Goal: Find specific page/section: Find specific page/section

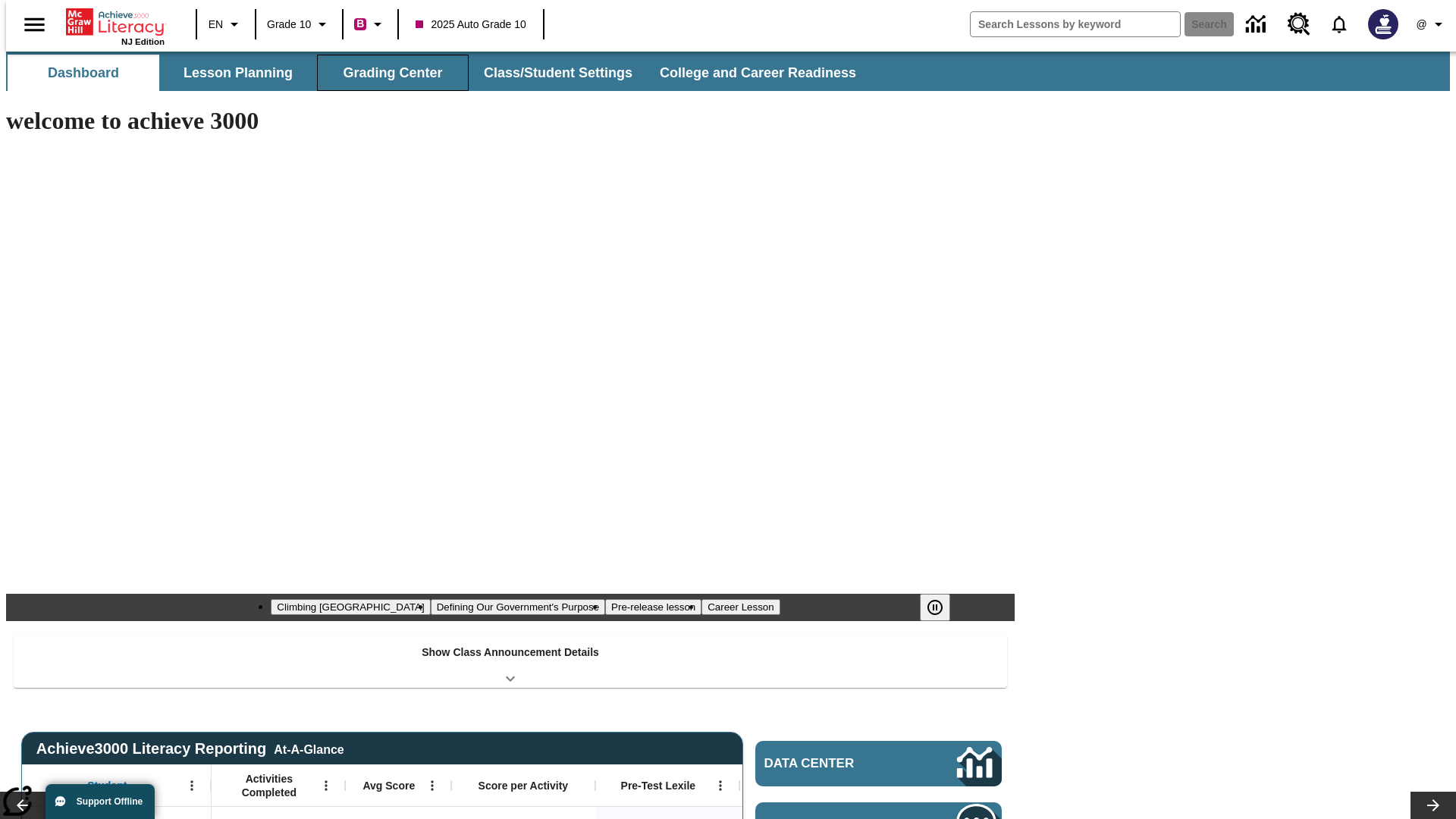
click at [387, 72] on button "Grading Center" at bounding box center [392, 72] width 152 height 36
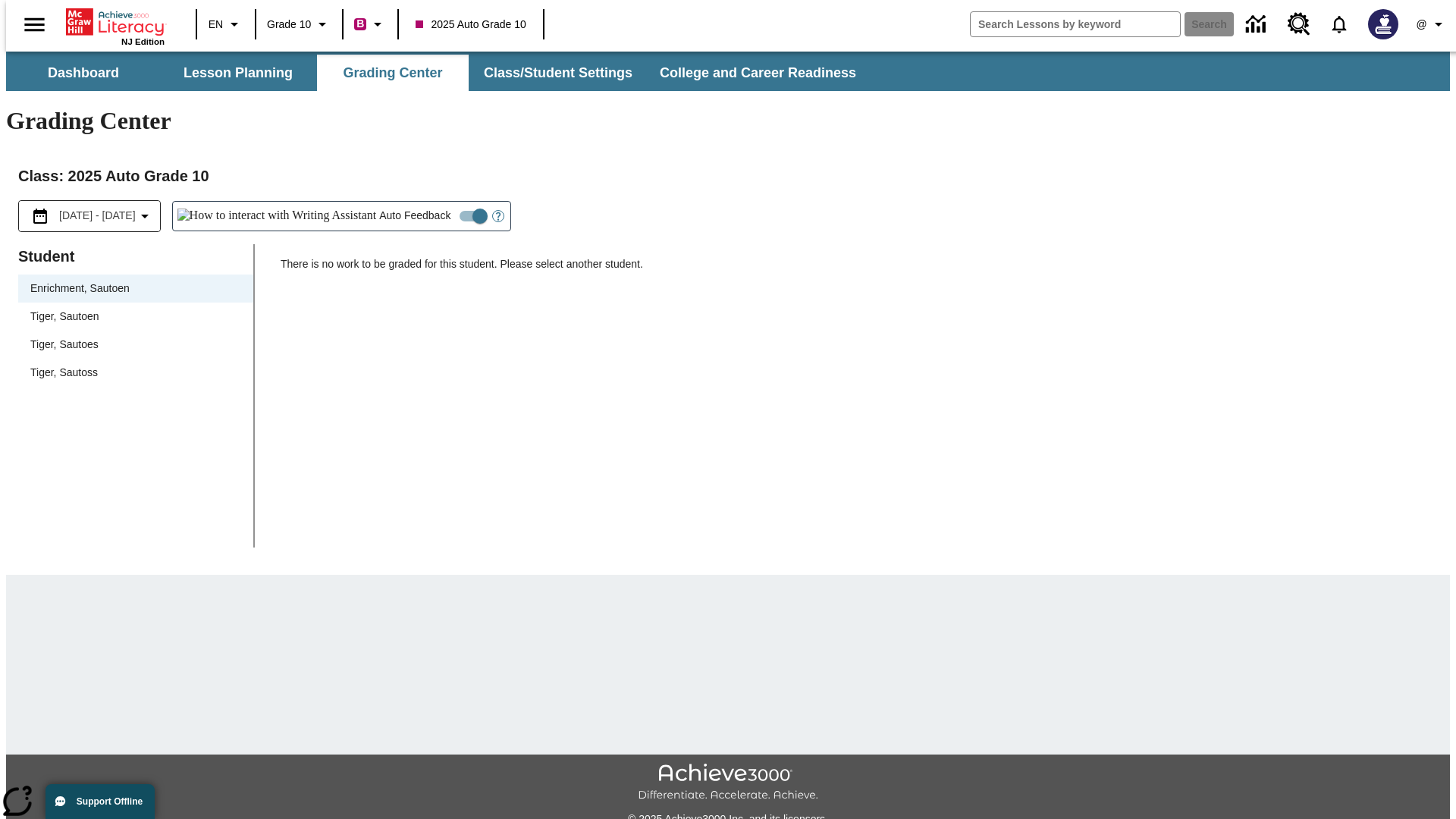
click at [130, 308] on span "Tiger, Sautoen" at bounding box center [135, 316] width 210 height 16
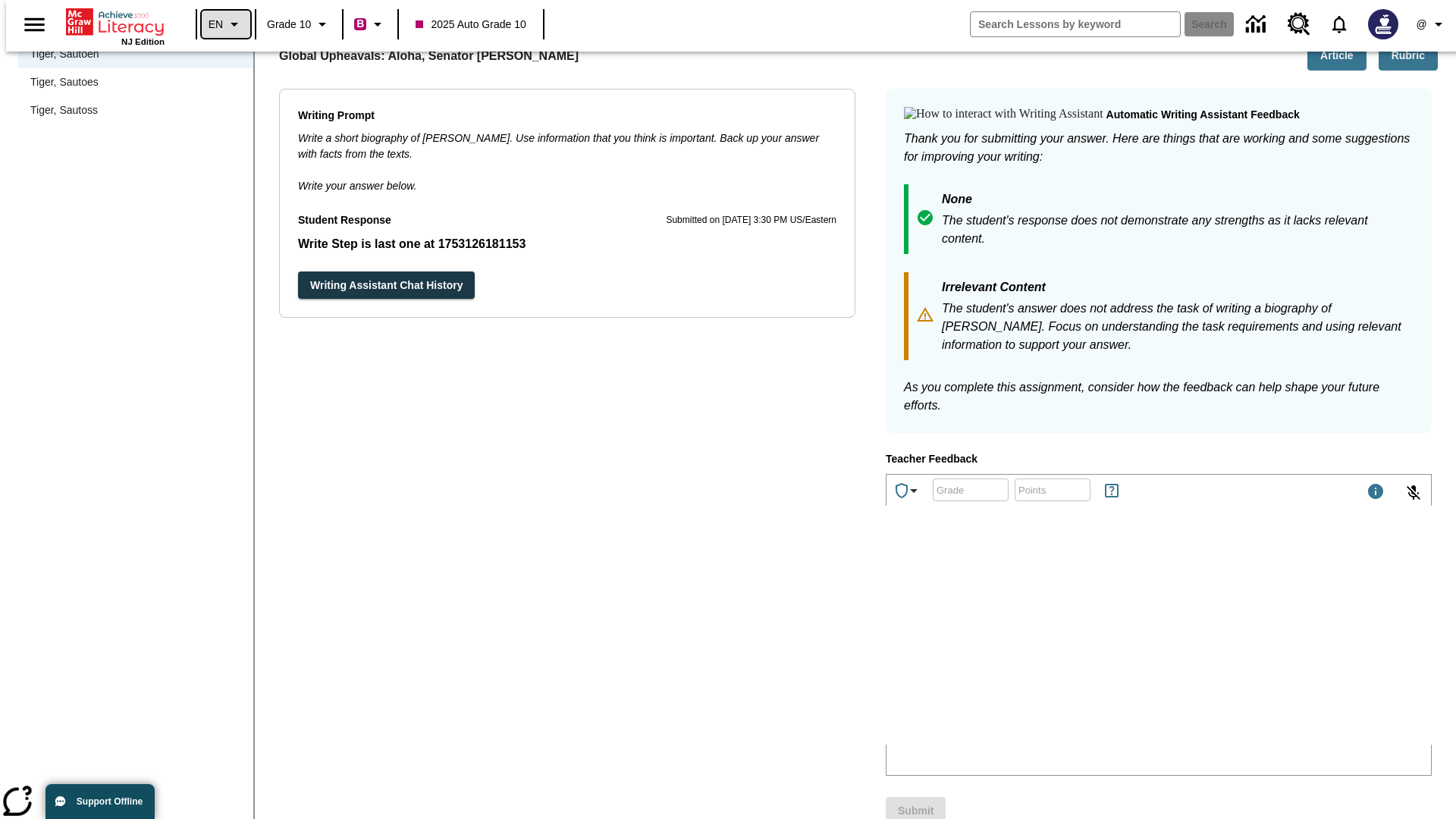
click at [225, 24] on icon "Language: EN, Select a language" at bounding box center [234, 24] width 19 height 19
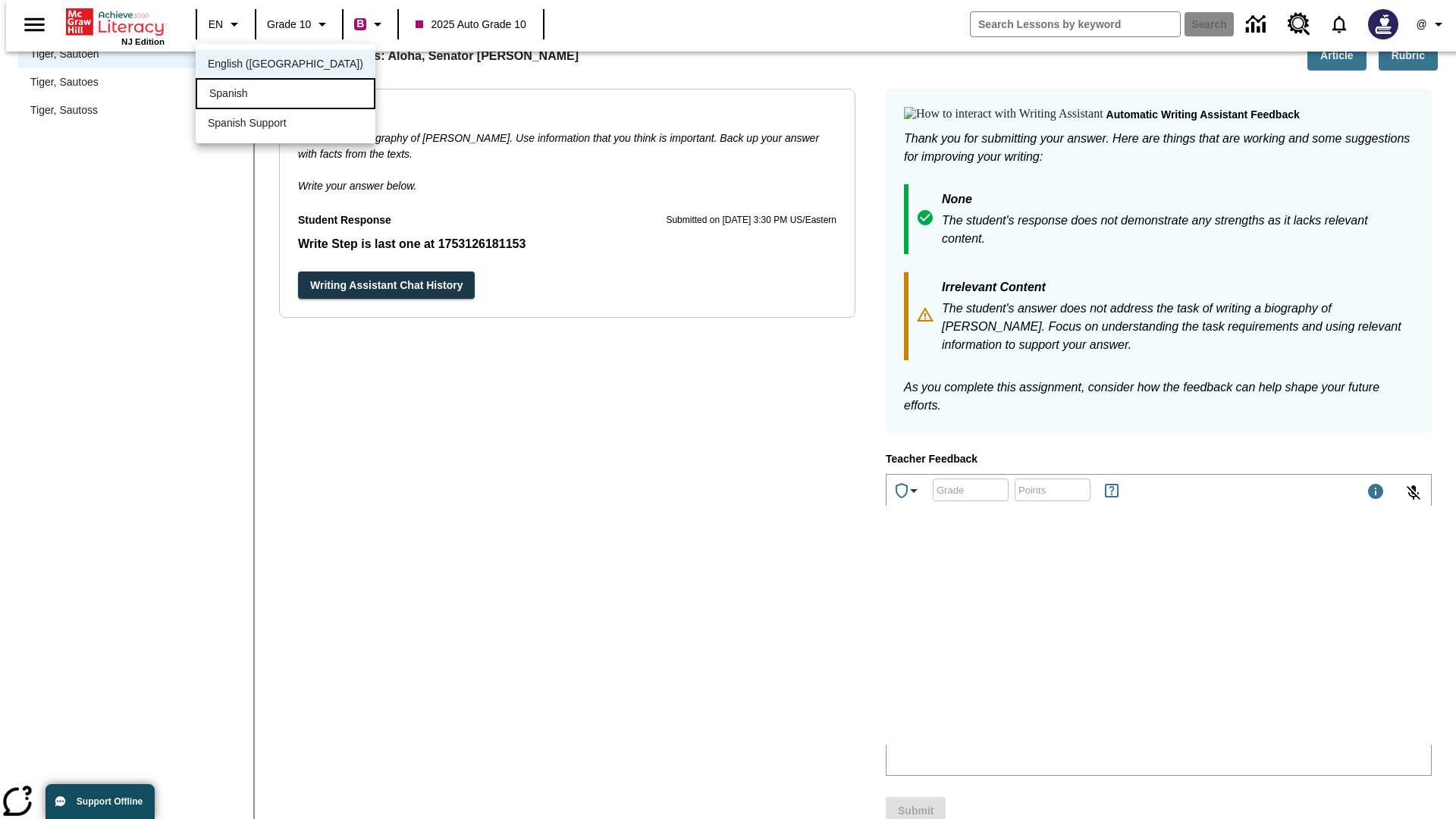
click at [252, 95] on div "Spanish" at bounding box center [286, 94] width 180 height 31
